Goal: Task Accomplishment & Management: Manage account settings

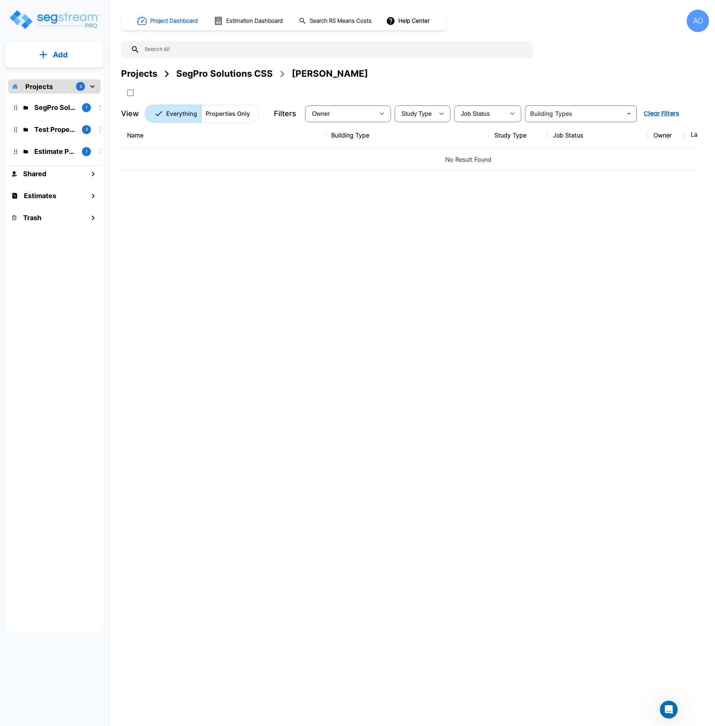
click at [264, 327] on div "Name Building Type Study Type Job Status Owner Last Modified Action No Result F…" at bounding box center [409, 347] width 576 height 450
click at [210, 79] on div "SegPro Solutions CSS" at bounding box center [224, 73] width 96 height 13
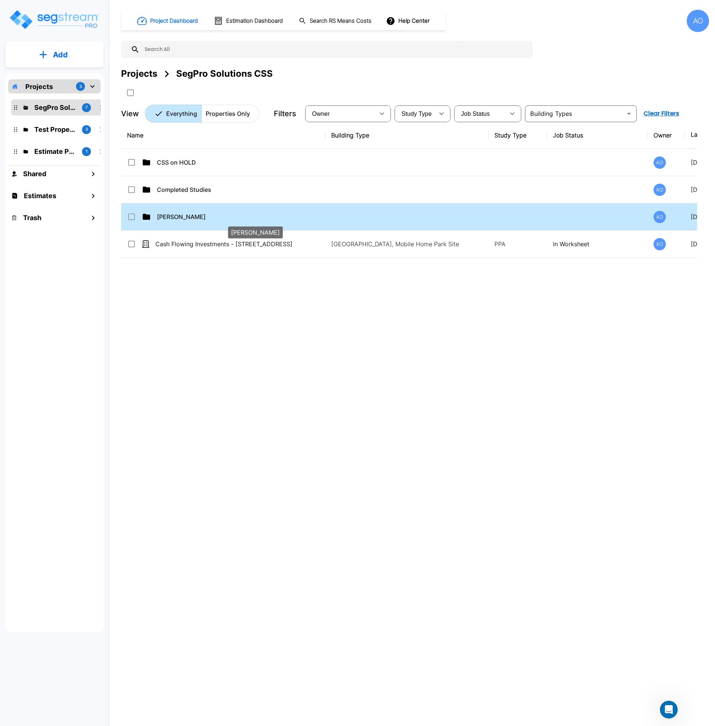
click at [171, 216] on p "Anjalie" at bounding box center [240, 216] width 167 height 9
checkbox input "true"
click at [171, 216] on p "Anjalie" at bounding box center [240, 216] width 167 height 9
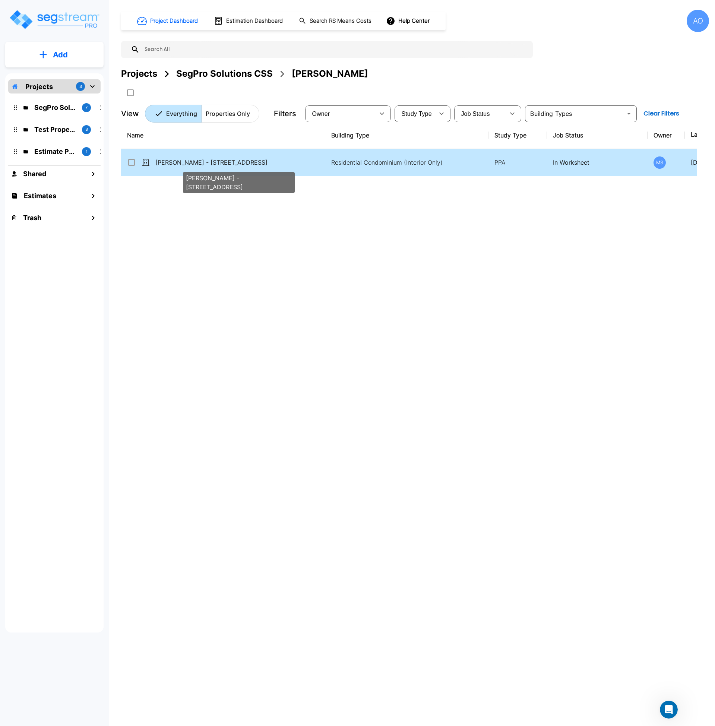
click at [195, 160] on p "[PERSON_NAME] - [STREET_ADDRESS]" at bounding box center [238, 162] width 167 height 9
checkbox input "true"
click at [195, 160] on p "[PERSON_NAME] - [STREET_ADDRESS]" at bounding box center [238, 162] width 167 height 9
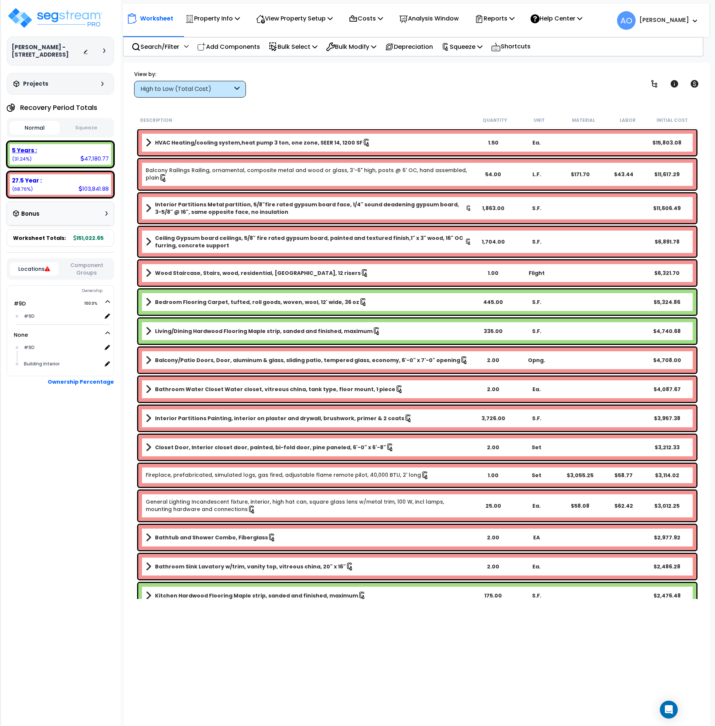
click at [39, 150] on div "5 Years :" at bounding box center [60, 150] width 97 height 8
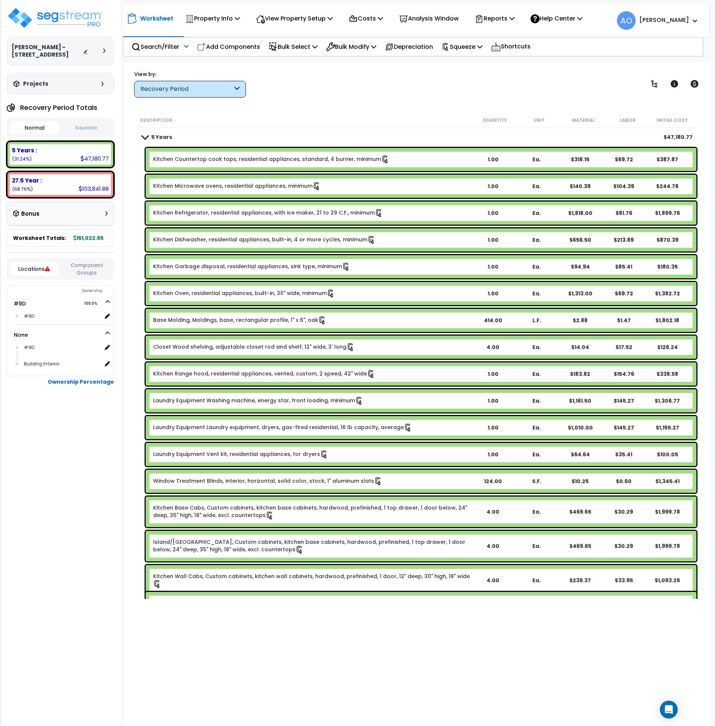
click at [86, 127] on button "Squeeze" at bounding box center [86, 127] width 50 height 13
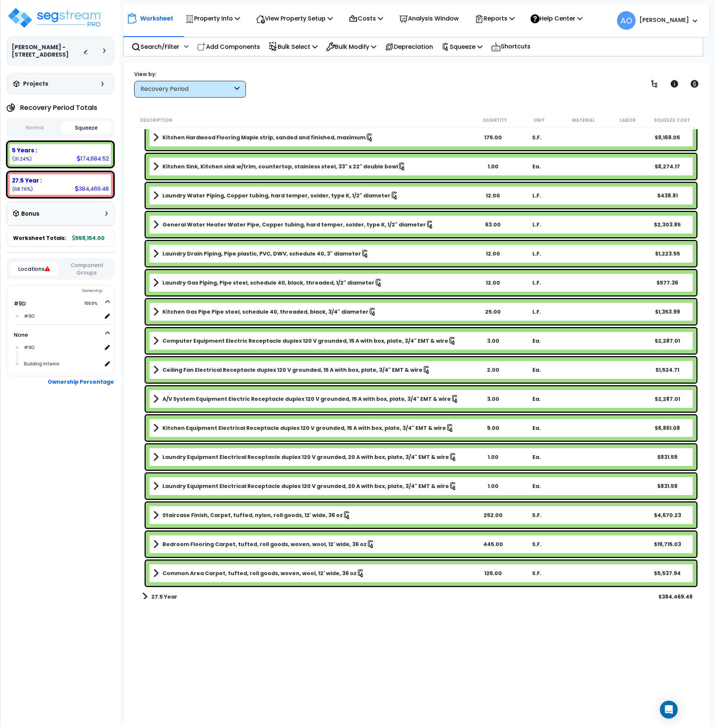
scroll to position [930, 0]
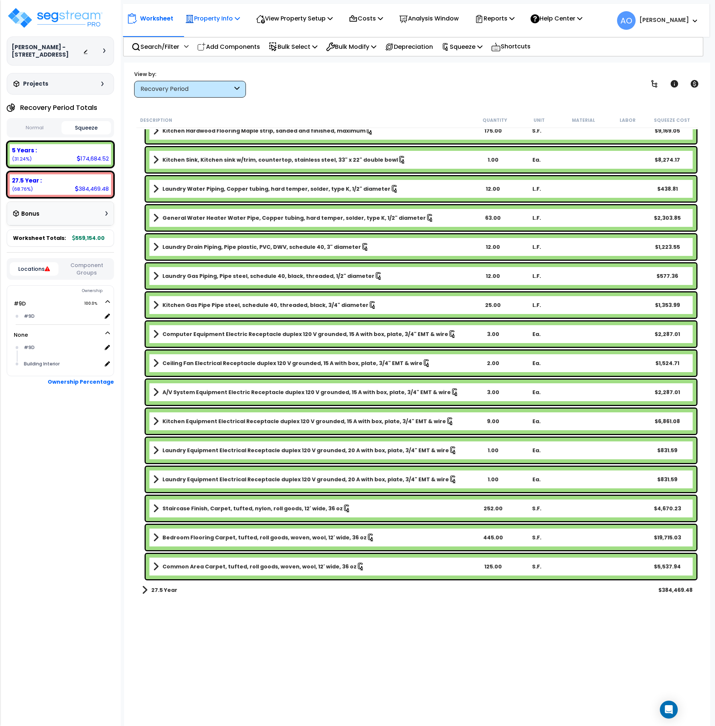
click at [212, 18] on p "Property Info" at bounding box center [212, 18] width 55 height 10
click at [215, 31] on link "Property Setup" at bounding box center [218, 35] width 74 height 15
click at [58, 22] on img at bounding box center [55, 18] width 97 height 22
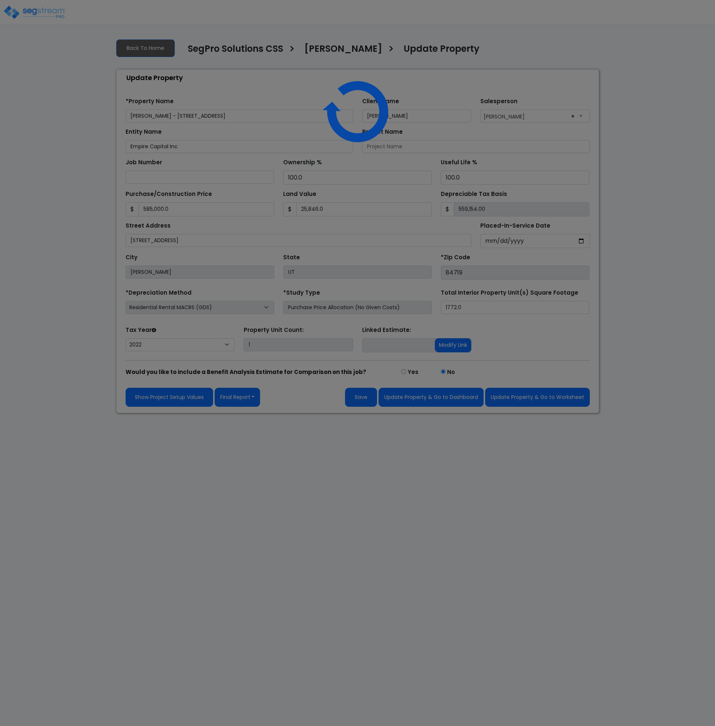
select select "2022"
